Goal: Transaction & Acquisition: Download file/media

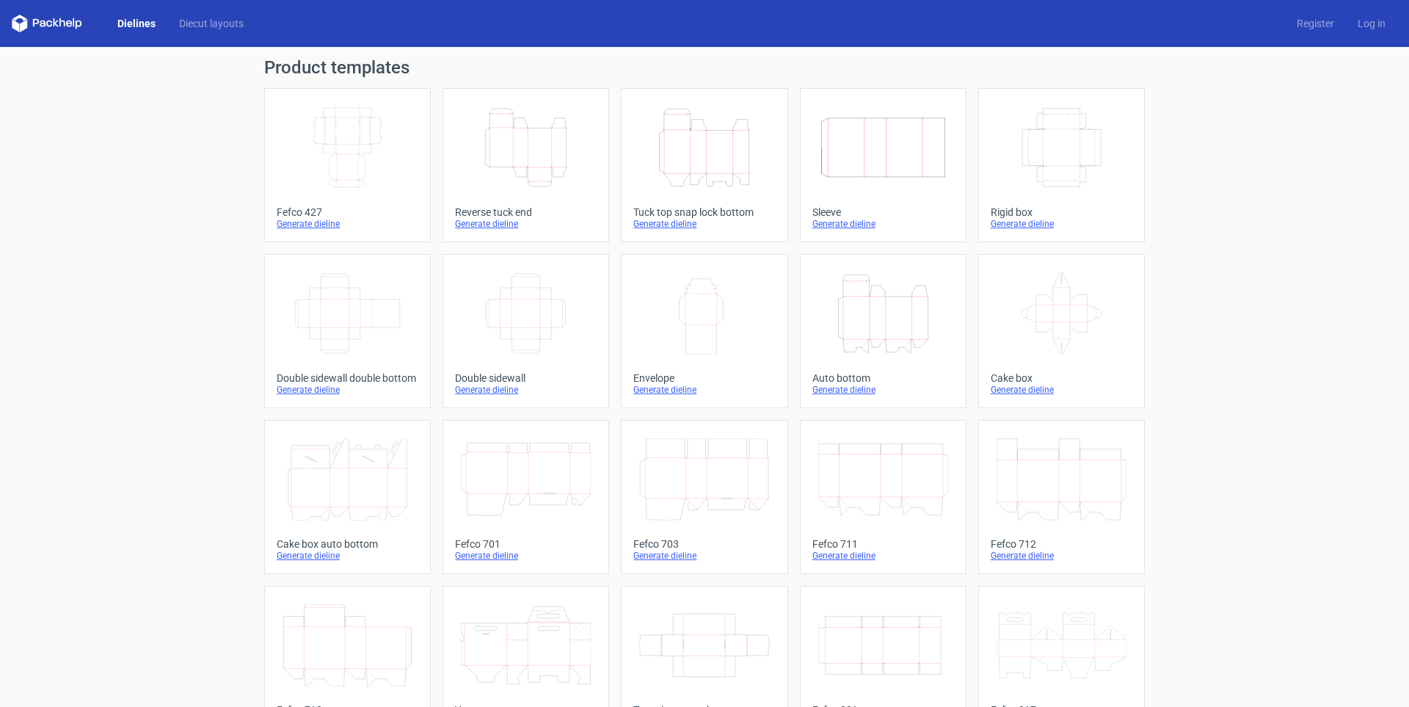
click at [663, 162] on icon "Height Depth Width" at bounding box center [704, 147] width 130 height 82
click at [663, 134] on icon "Height Depth Width" at bounding box center [704, 147] width 130 height 82
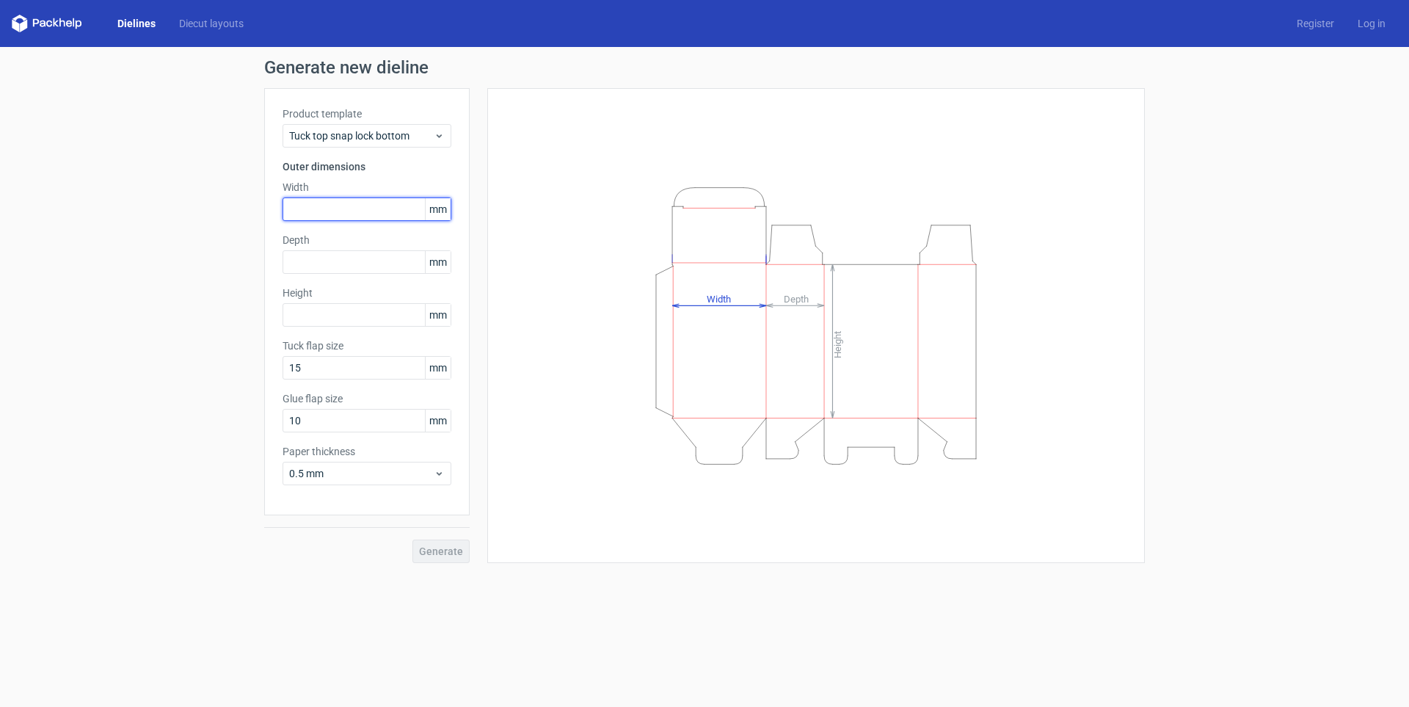
click at [349, 214] on input "text" at bounding box center [367, 208] width 169 height 23
click at [360, 210] on input "text" at bounding box center [367, 208] width 169 height 23
paste input "160"
type input "160"
click at [343, 260] on input "text" at bounding box center [367, 261] width 169 height 23
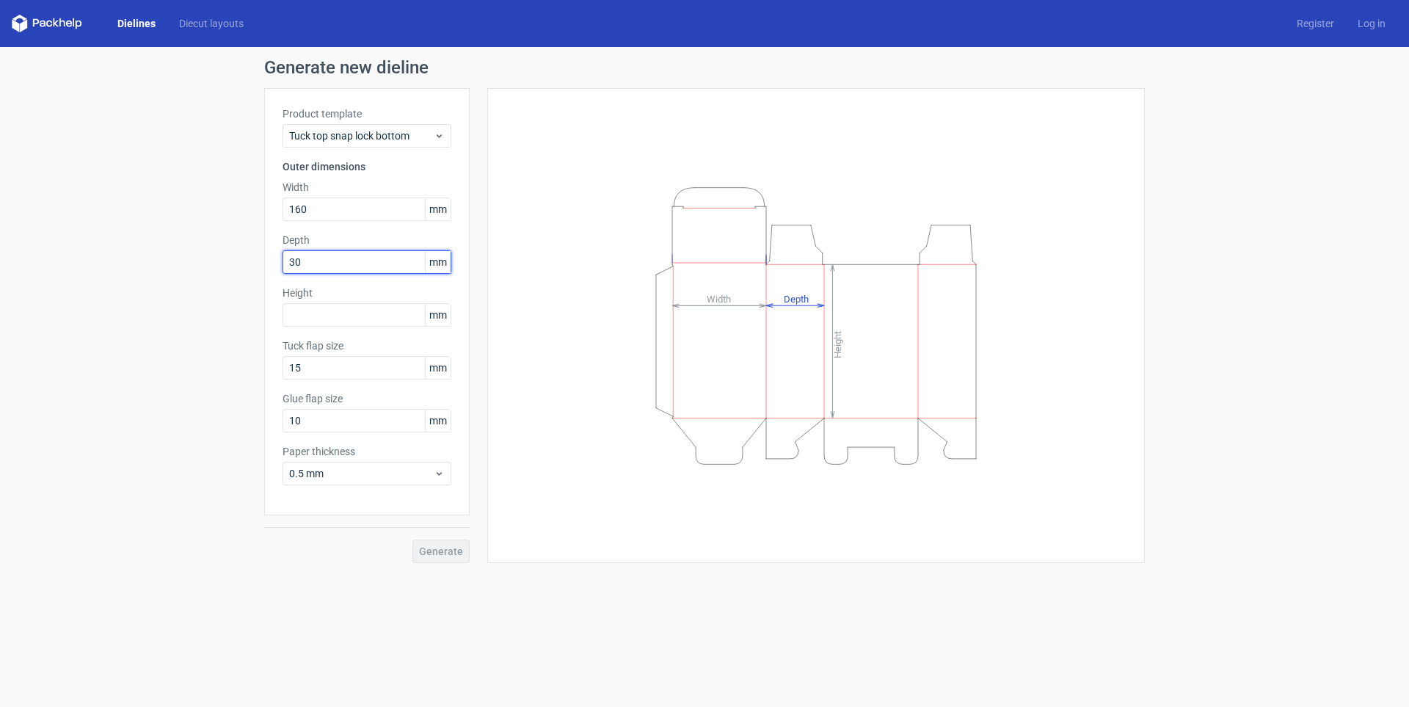
type input "30"
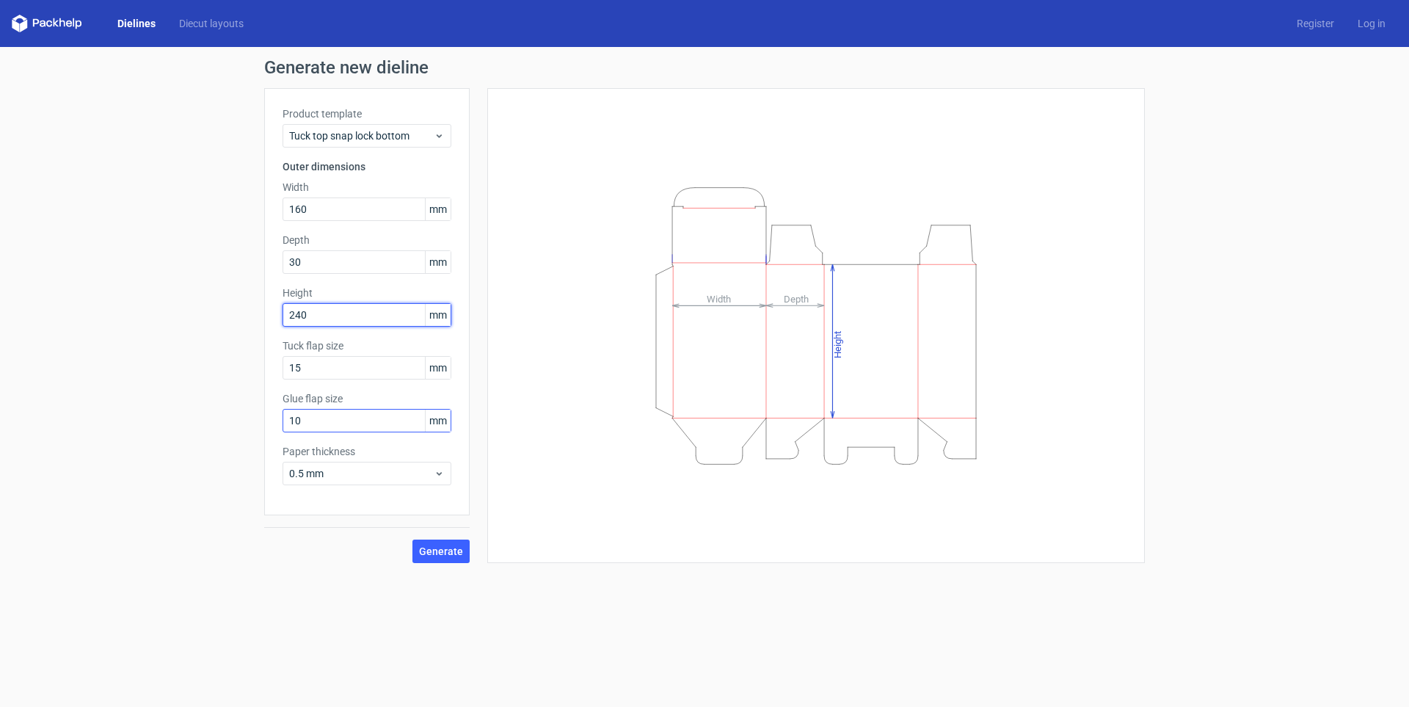
type input "240"
drag, startPoint x: 400, startPoint y: 427, endPoint x: 275, endPoint y: 415, distance: 125.4
click at [275, 415] on div "Product template Tuck top snap lock bottom Outer dimensions Width 160 mm Depth …" at bounding box center [367, 301] width 206 height 427
drag, startPoint x: 304, startPoint y: 420, endPoint x: 229, endPoint y: 421, distance: 74.9
click at [229, 421] on div "Generate new dieline Product template Tuck top snap lock bottom Outer dimension…" at bounding box center [704, 311] width 1409 height 528
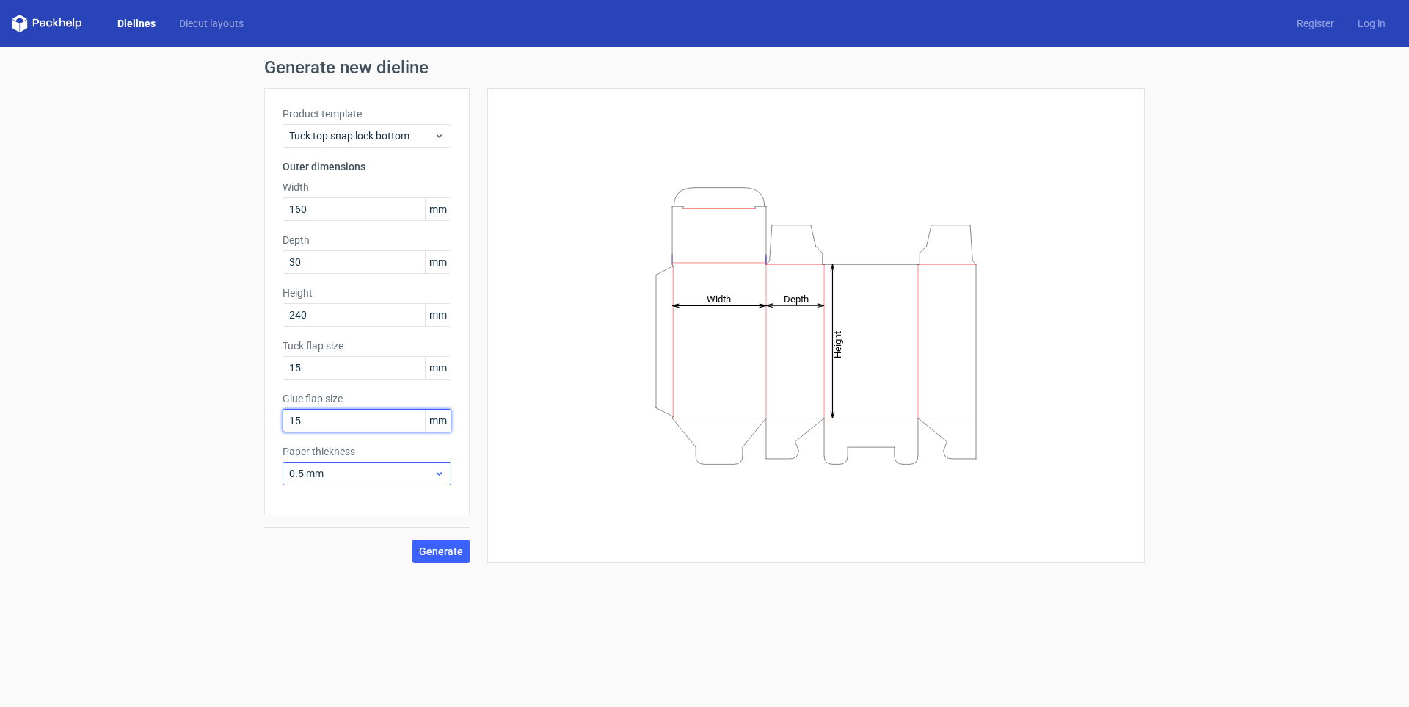
type input "15"
click at [388, 472] on span "0.5 mm" at bounding box center [361, 473] width 145 height 15
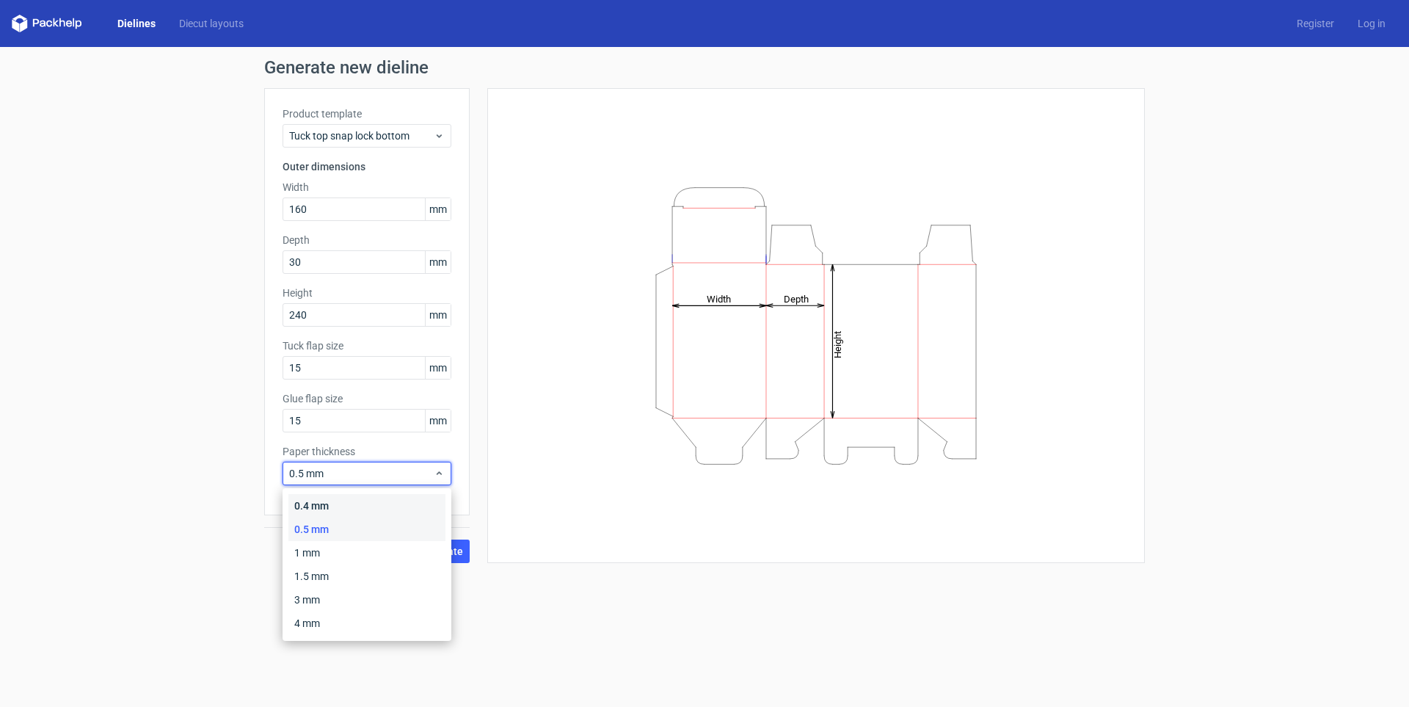
click at [360, 499] on div "0.4 mm" at bounding box center [366, 505] width 157 height 23
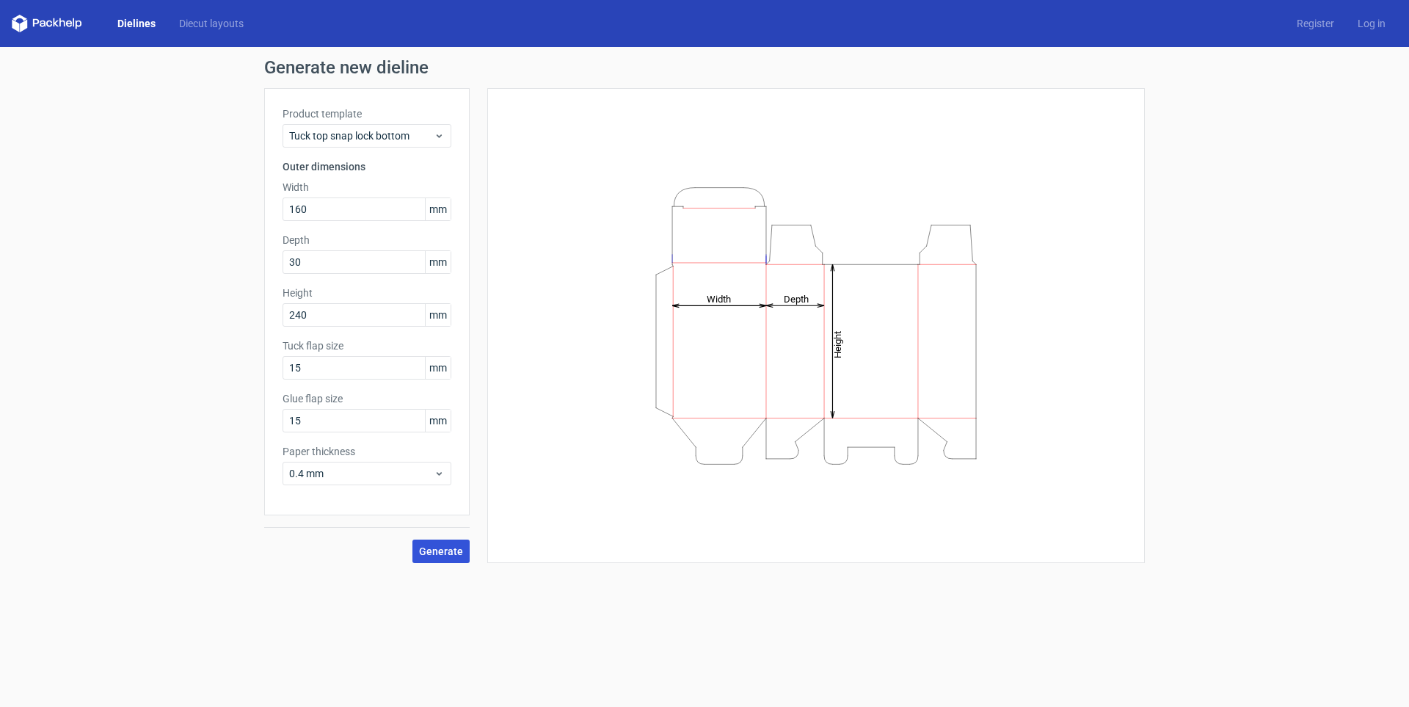
click at [429, 546] on span "Generate" at bounding box center [441, 551] width 44 height 10
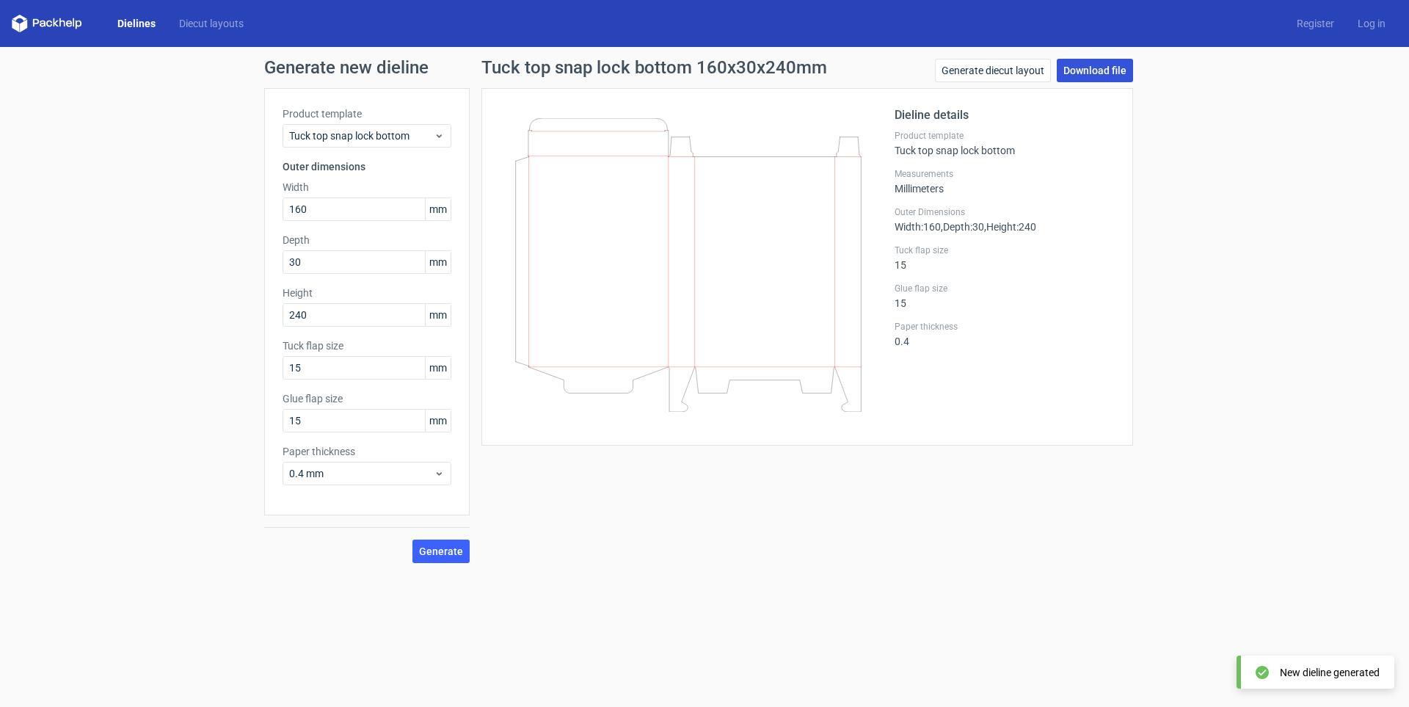
click at [663, 74] on link "Download file" at bounding box center [1095, 70] width 76 height 23
drag, startPoint x: 339, startPoint y: 318, endPoint x: 200, endPoint y: 300, distance: 140.6
click at [200, 300] on div "Generate new dieline Product template Tuck top snap lock bottom Outer dimension…" at bounding box center [704, 311] width 1409 height 528
type input "235"
drag, startPoint x: 268, startPoint y: 268, endPoint x: 198, endPoint y: 268, distance: 69.7
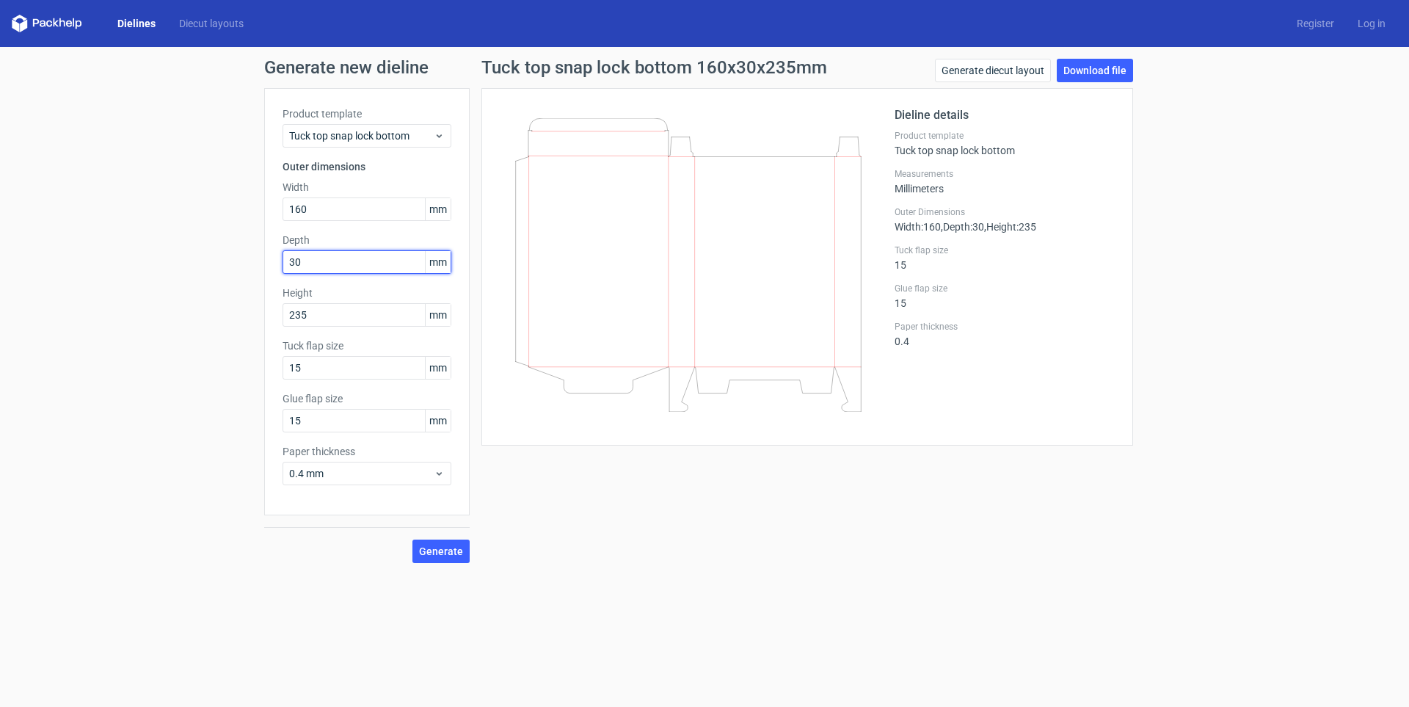
click at [202, 268] on div "Generate new dieline Product template Tuck top snap lock bottom Outer dimension…" at bounding box center [704, 311] width 1409 height 528
type input "35"
click at [412, 539] on button "Generate" at bounding box center [440, 550] width 57 height 23
drag, startPoint x: 363, startPoint y: 424, endPoint x: 201, endPoint y: 421, distance: 161.5
click at [203, 421] on div "Generate new dieline Product template Tuck top snap lock bottom Outer dimension…" at bounding box center [704, 311] width 1409 height 528
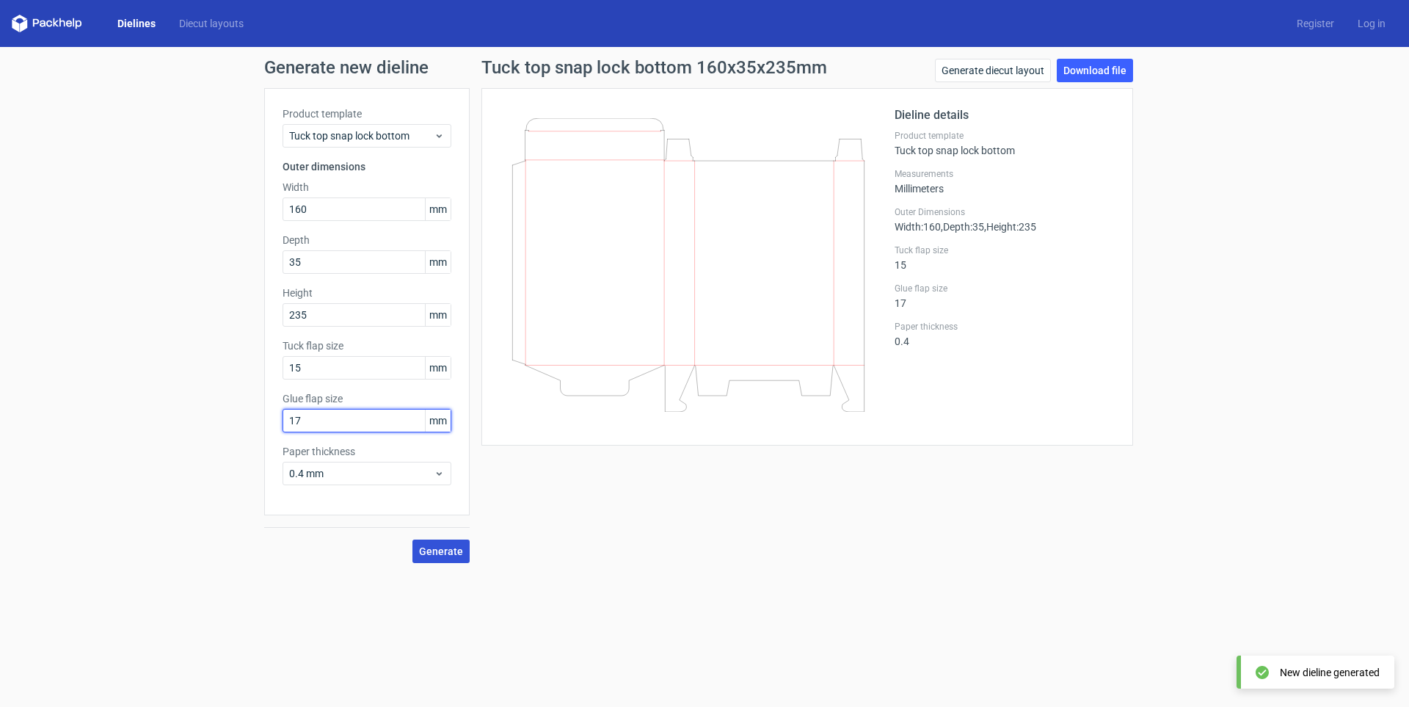
type input "17"
click at [424, 548] on span "Generate" at bounding box center [441, 551] width 44 height 10
click at [663, 71] on link "Download file" at bounding box center [1095, 70] width 76 height 23
